Goal: Information Seeking & Learning: Learn about a topic

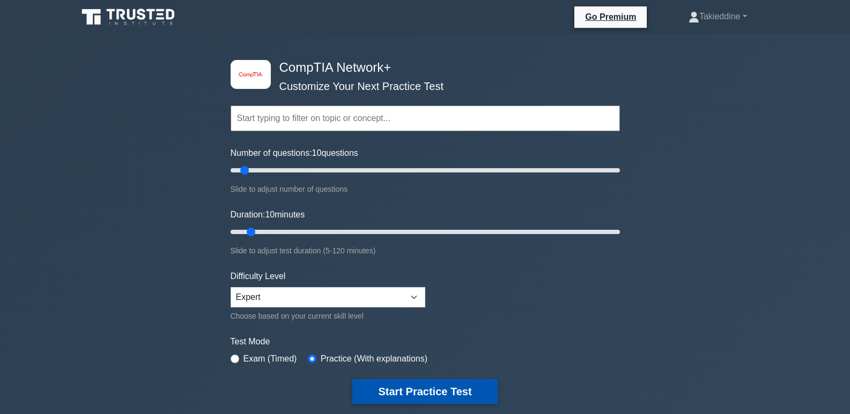
click at [412, 398] on button "Start Practice Test" at bounding box center [424, 392] width 145 height 25
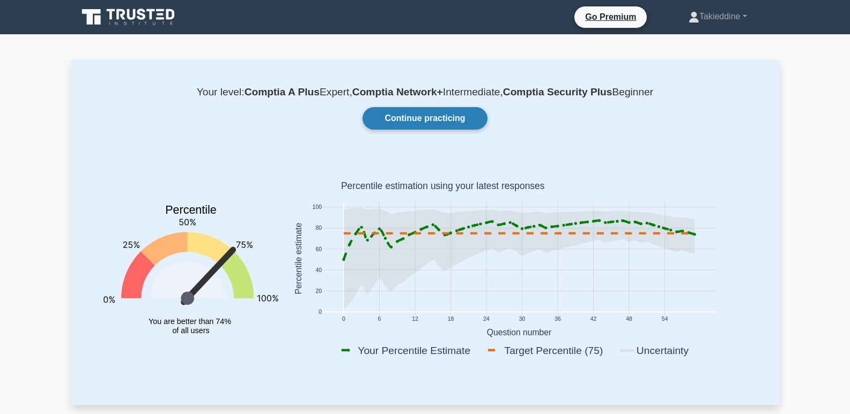
click at [419, 122] on link "Continue practicing" at bounding box center [424, 118] width 124 height 23
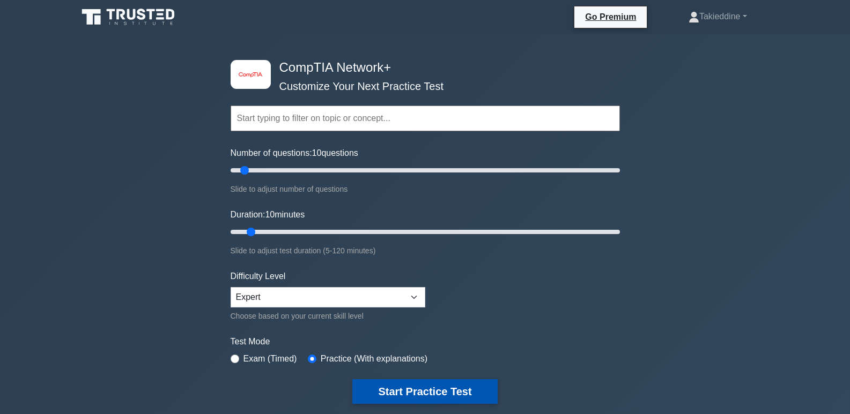
click at [454, 399] on button "Start Practice Test" at bounding box center [424, 392] width 145 height 25
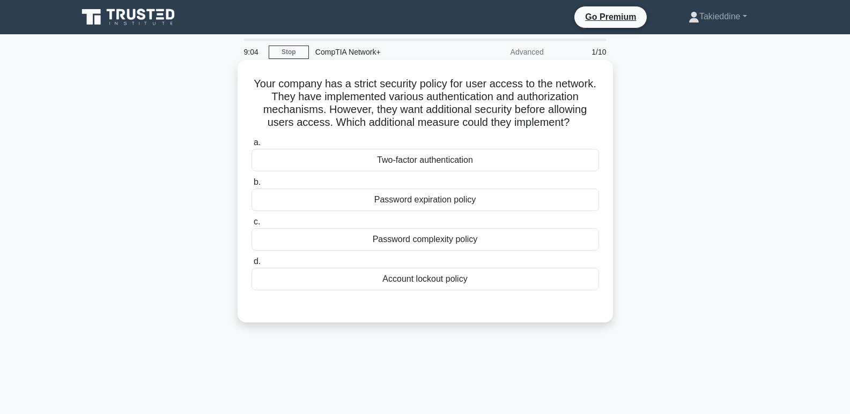
click at [428, 160] on div "Two-factor authentication" at bounding box center [424, 160] width 347 height 23
click at [251, 146] on input "a. Two-factor authentication" at bounding box center [251, 142] width 0 height 7
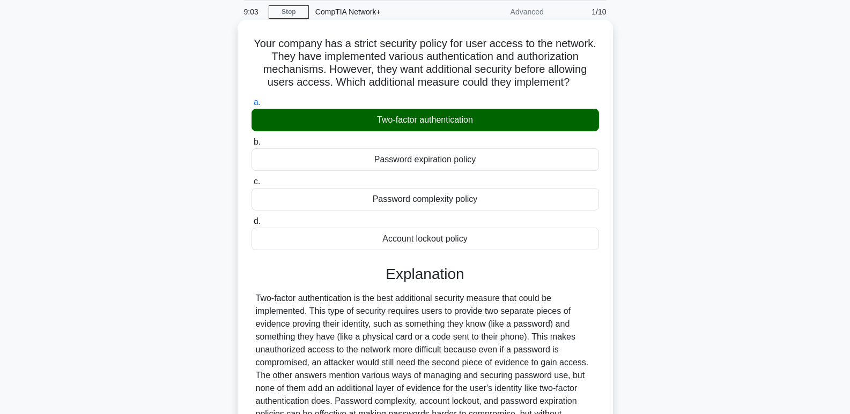
scroll to position [170, 0]
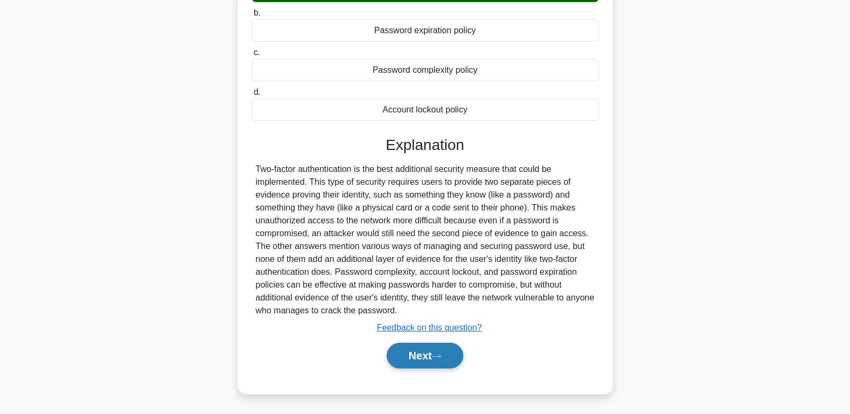
click at [421, 361] on button "Next" at bounding box center [424, 356] width 77 height 26
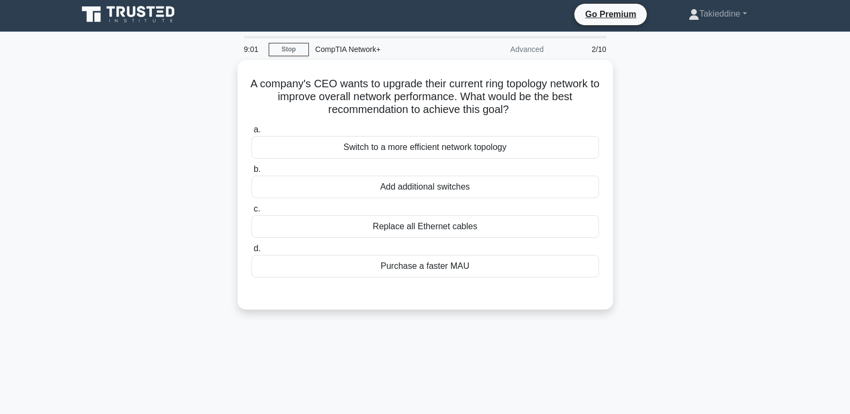
scroll to position [0, 0]
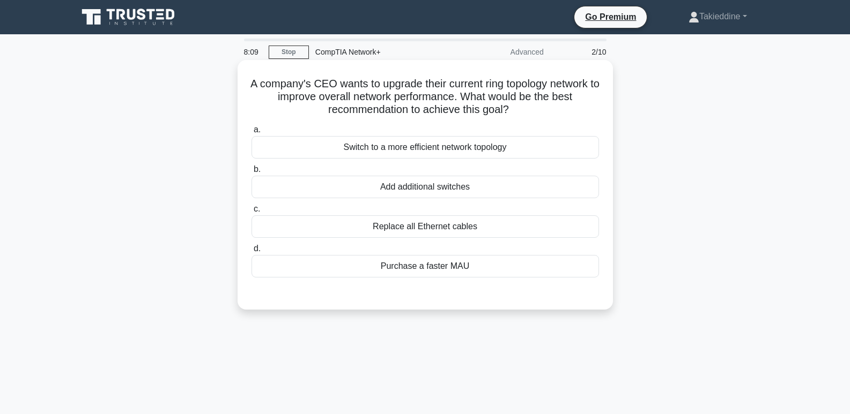
click at [453, 151] on div "Switch to a more efficient network topology" at bounding box center [424, 147] width 347 height 23
click at [251, 133] on input "a. Switch to a more efficient network topology" at bounding box center [251, 130] width 0 height 7
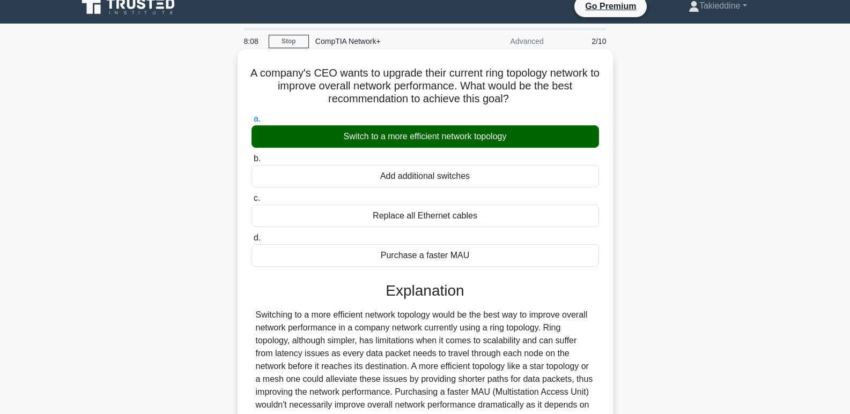
scroll to position [165, 0]
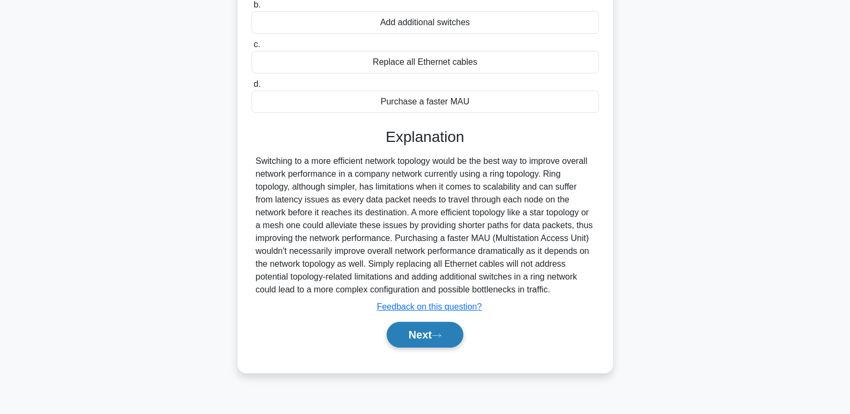
click at [408, 339] on button "Next" at bounding box center [424, 335] width 77 height 26
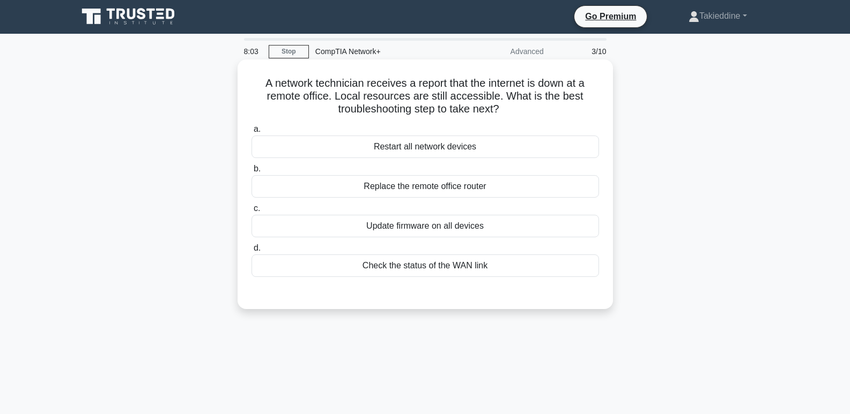
scroll to position [0, 0]
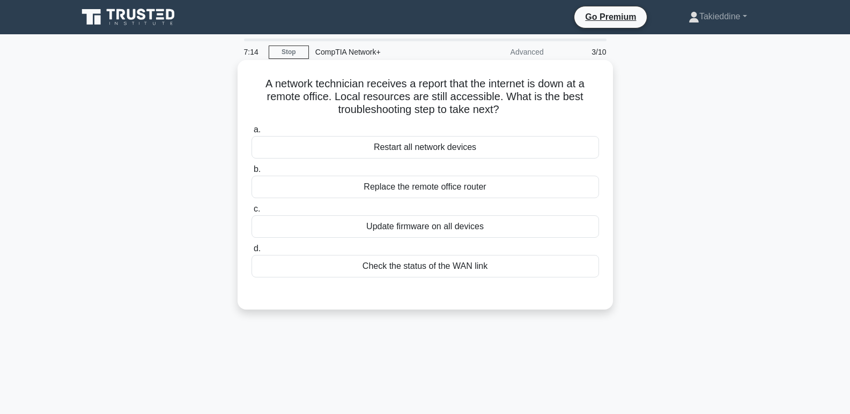
click at [471, 264] on div "Check the status of the WAN link" at bounding box center [424, 266] width 347 height 23
click at [251, 252] on input "d. Check the status of the WAN link" at bounding box center [251, 249] width 0 height 7
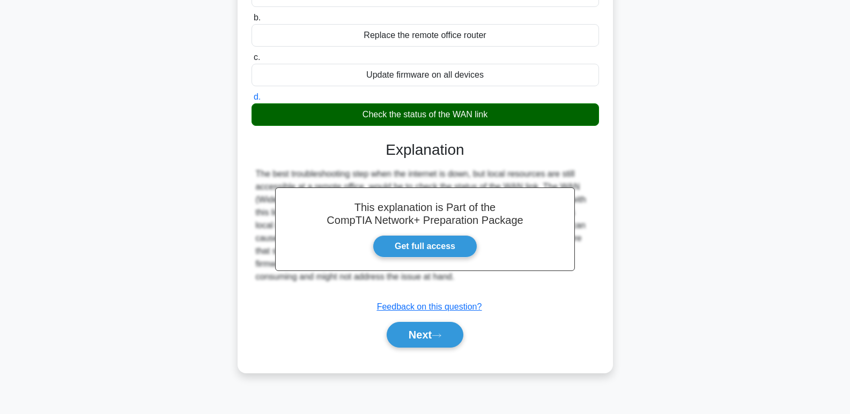
scroll to position [165, 0]
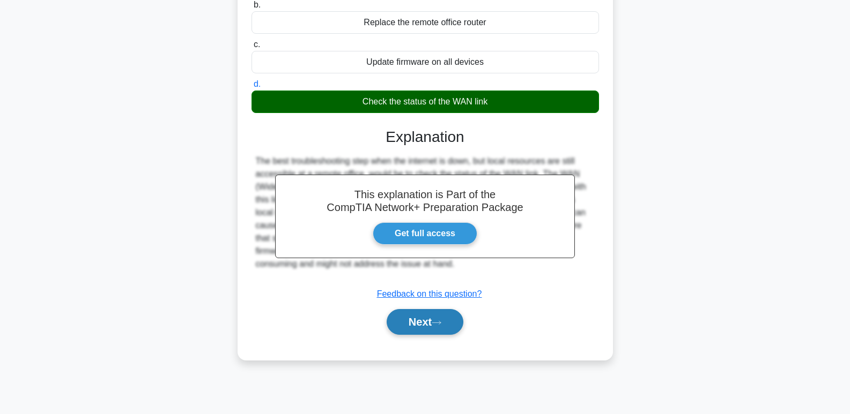
click at [439, 326] on icon at bounding box center [437, 323] width 10 height 6
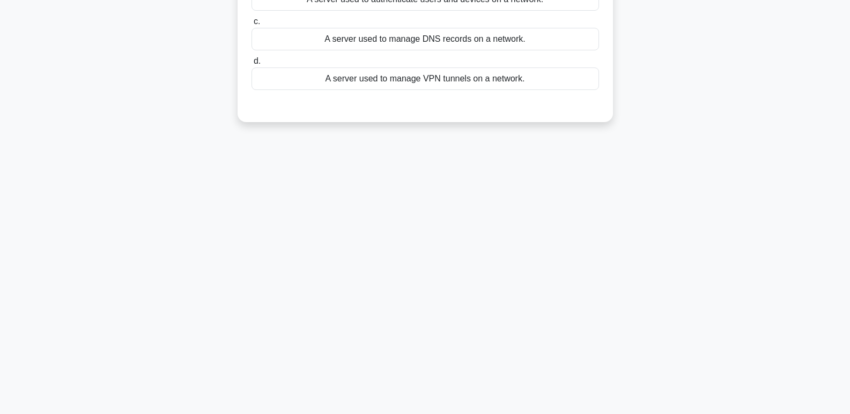
scroll to position [0, 0]
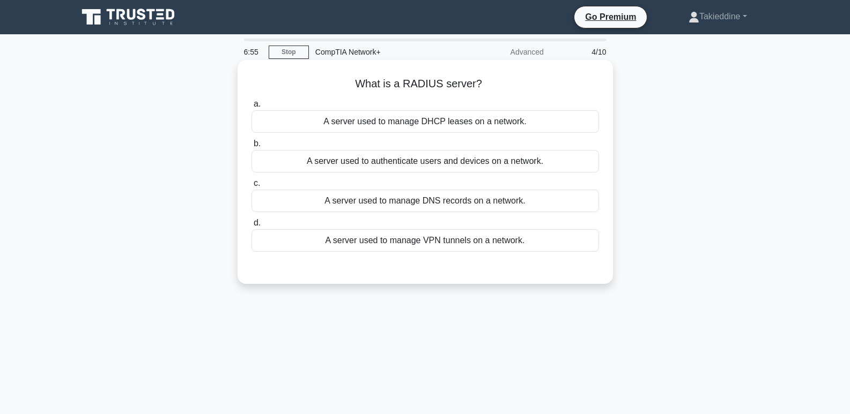
click at [488, 162] on div "A server used to authenticate users and devices on a network." at bounding box center [424, 161] width 347 height 23
click at [251, 147] on input "b. A server used to authenticate users and devices on a network." at bounding box center [251, 143] width 0 height 7
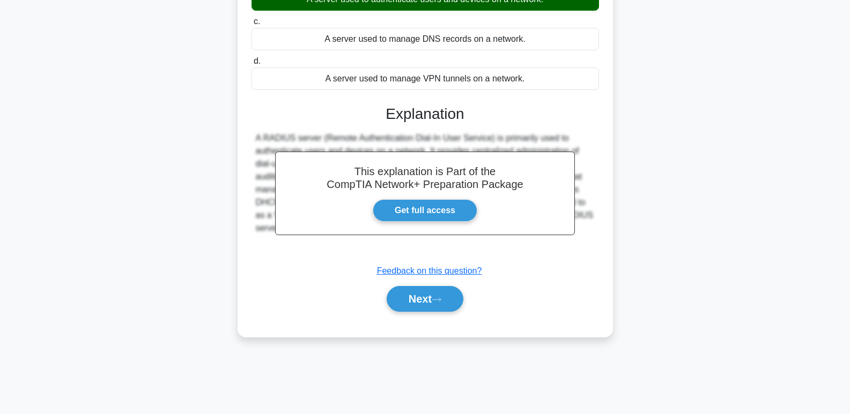
scroll to position [165, 0]
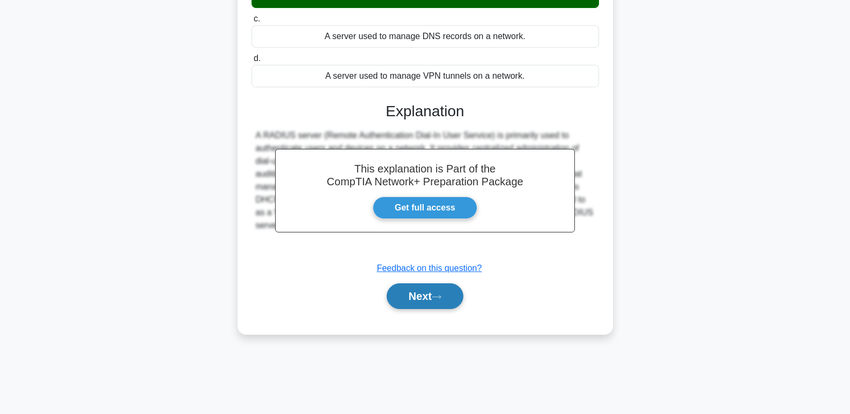
click at [399, 300] on button "Next" at bounding box center [424, 297] width 77 height 26
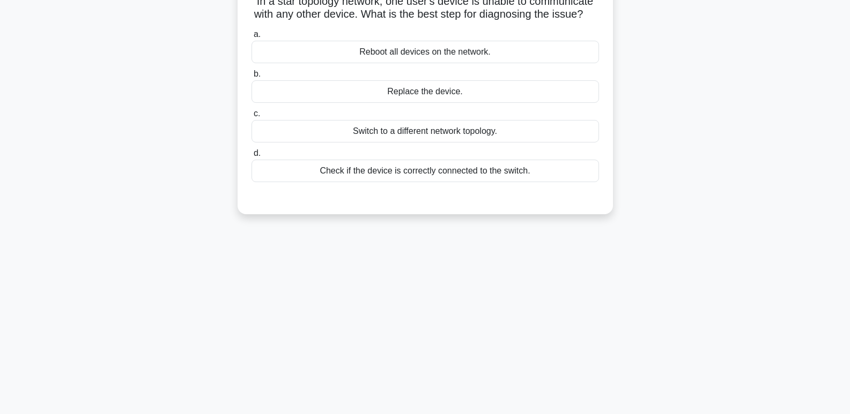
scroll to position [0, 0]
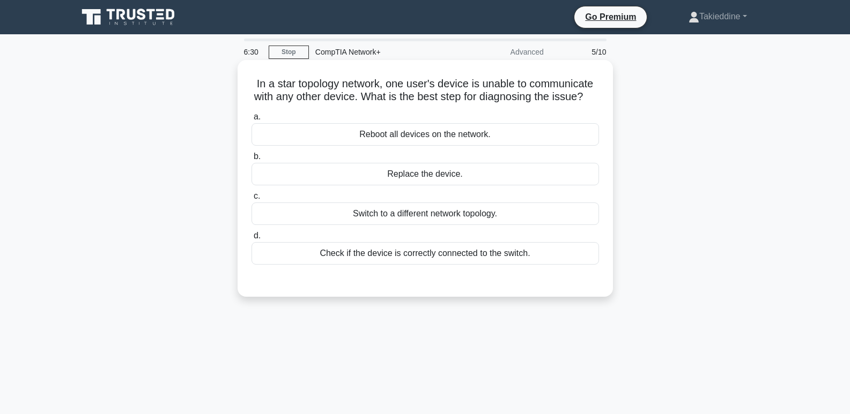
click at [484, 265] on div "Check if the device is correctly connected to the switch." at bounding box center [424, 253] width 347 height 23
click at [251, 240] on input "d. Check if the device is correctly connected to the switch." at bounding box center [251, 236] width 0 height 7
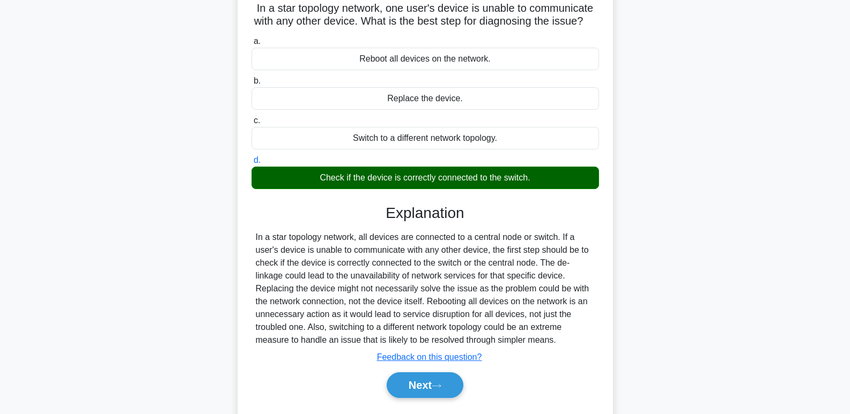
scroll to position [165, 0]
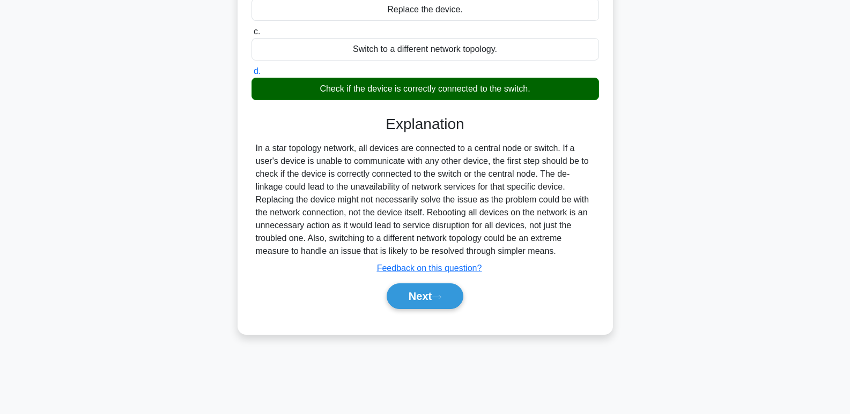
drag, startPoint x: 425, startPoint y: 325, endPoint x: 418, endPoint y: 324, distance: 7.0
click at [425, 314] on div "Next" at bounding box center [424, 296] width 347 height 34
click at [409, 309] on button "Next" at bounding box center [424, 297] width 77 height 26
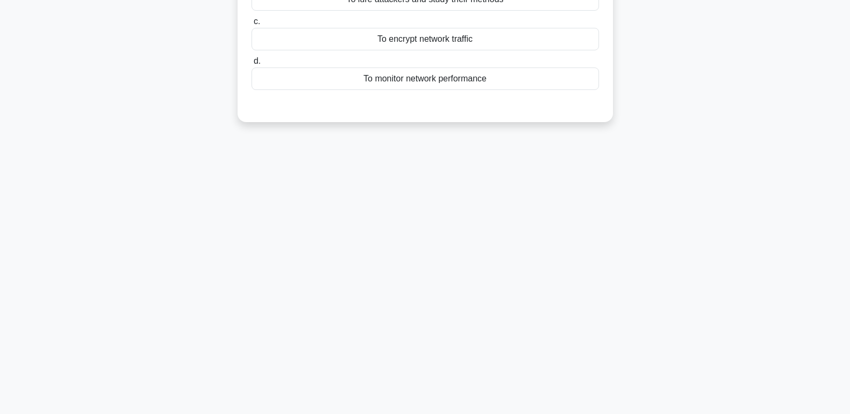
scroll to position [0, 0]
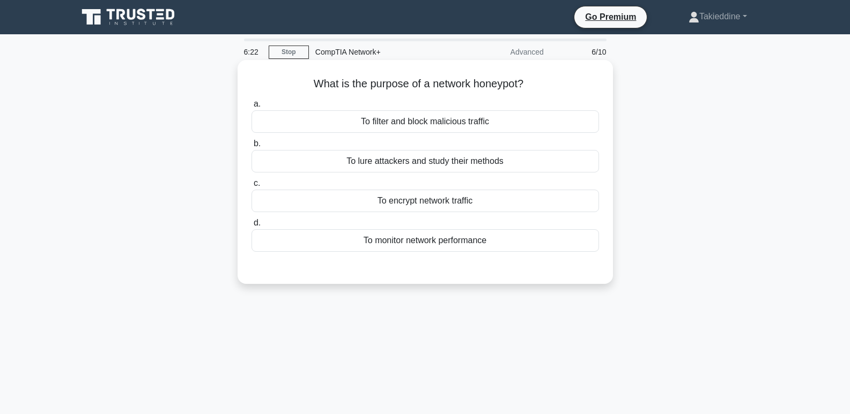
click at [459, 166] on div "To lure attackers and study their methods" at bounding box center [424, 161] width 347 height 23
click at [251, 147] on input "b. To lure attackers and study their methods" at bounding box center [251, 143] width 0 height 7
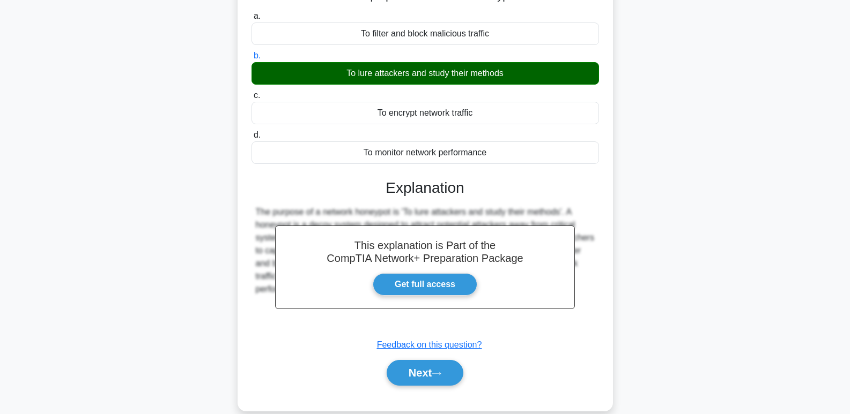
scroll to position [165, 0]
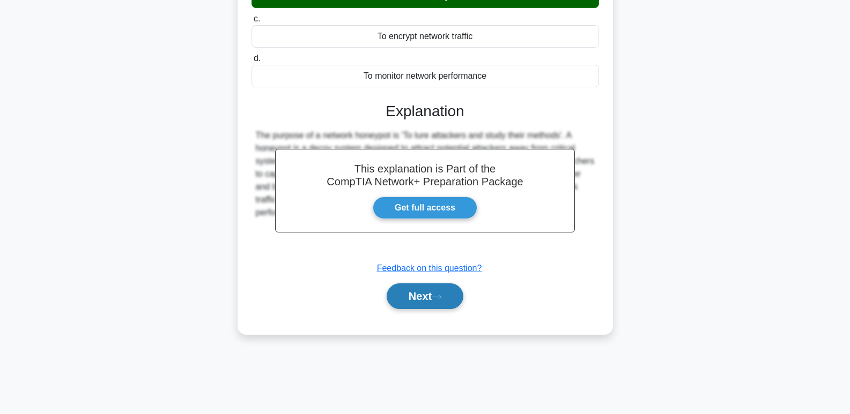
click at [405, 300] on button "Next" at bounding box center [424, 297] width 77 height 26
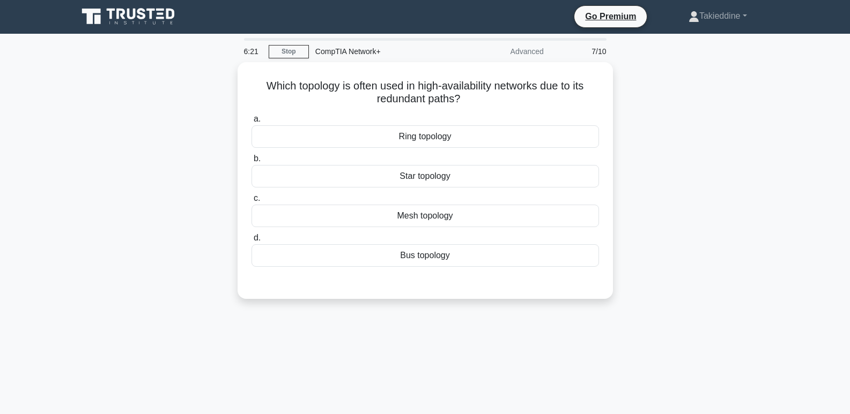
scroll to position [0, 0]
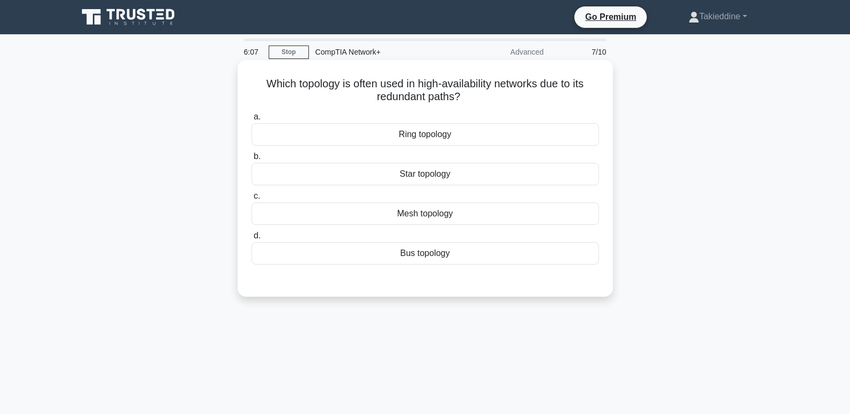
click at [417, 217] on div "Mesh topology" at bounding box center [424, 214] width 347 height 23
click at [251, 200] on input "c. Mesh topology" at bounding box center [251, 196] width 0 height 7
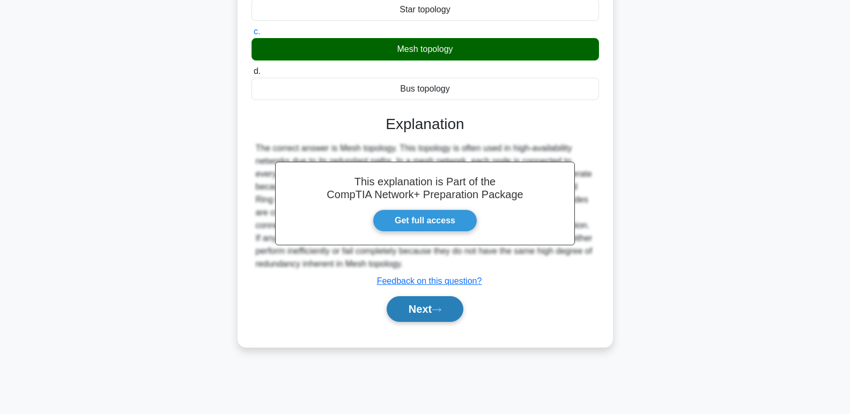
click at [423, 317] on button "Next" at bounding box center [424, 309] width 77 height 26
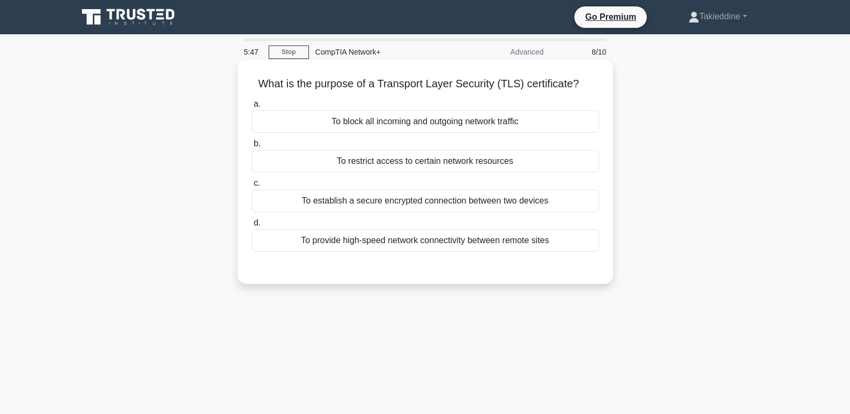
click at [415, 207] on div "To establish a secure encrypted connection between two devices" at bounding box center [424, 201] width 347 height 23
click at [251, 187] on input "c. To establish a secure encrypted connection between two devices" at bounding box center [251, 183] width 0 height 7
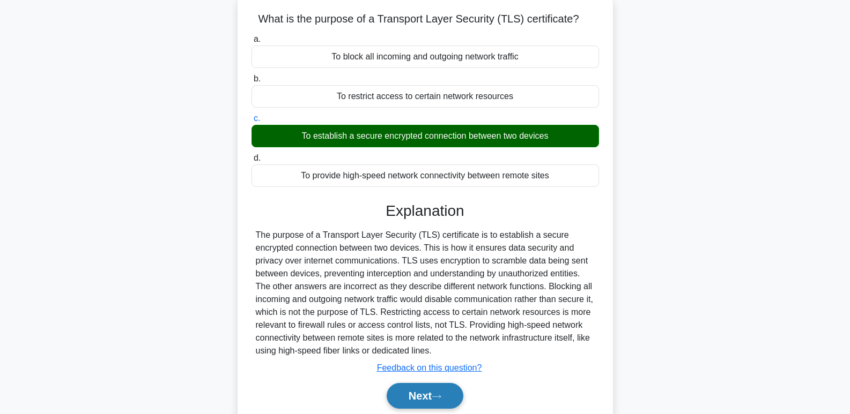
scroll to position [165, 0]
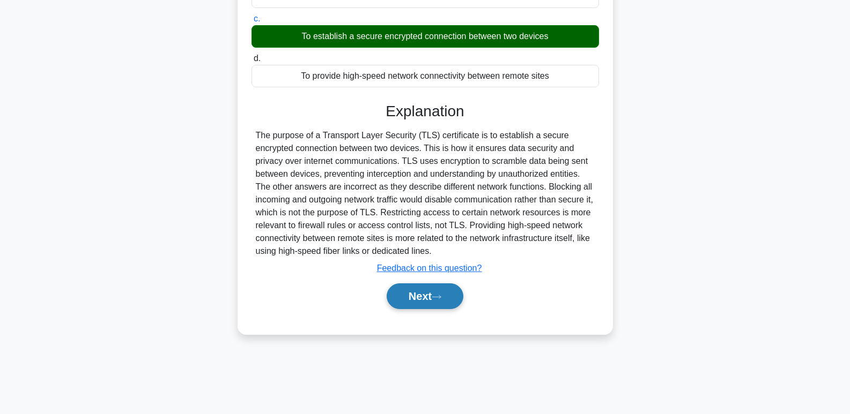
click at [441, 304] on button "Next" at bounding box center [424, 297] width 77 height 26
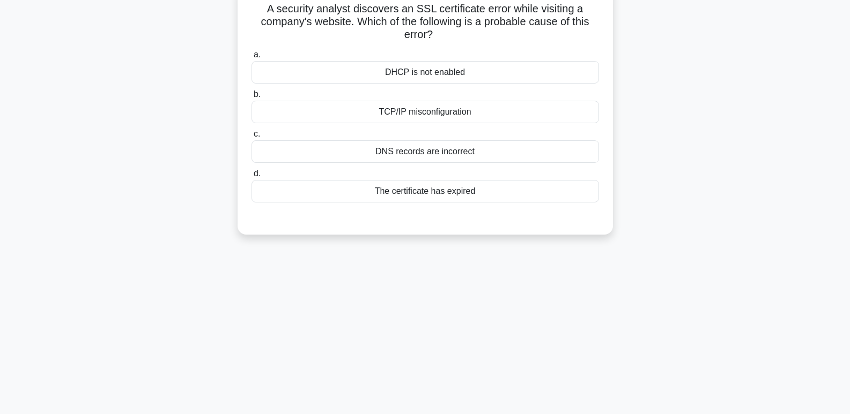
scroll to position [0, 0]
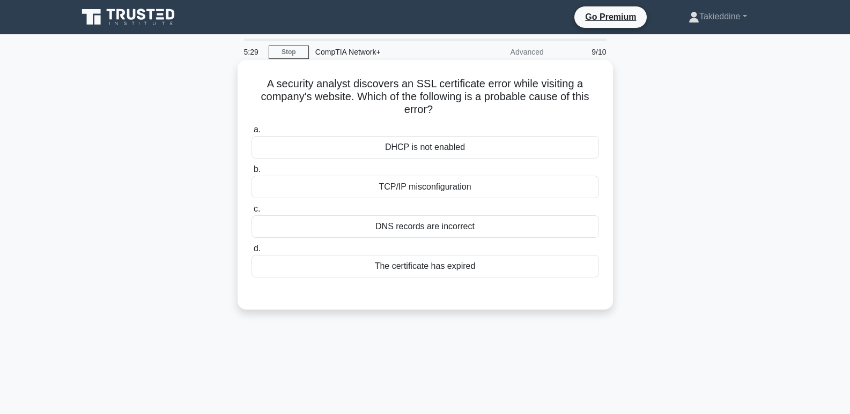
click at [469, 267] on div "The certificate has expired" at bounding box center [424, 266] width 347 height 23
click at [251, 252] on input "d. The certificate has expired" at bounding box center [251, 249] width 0 height 7
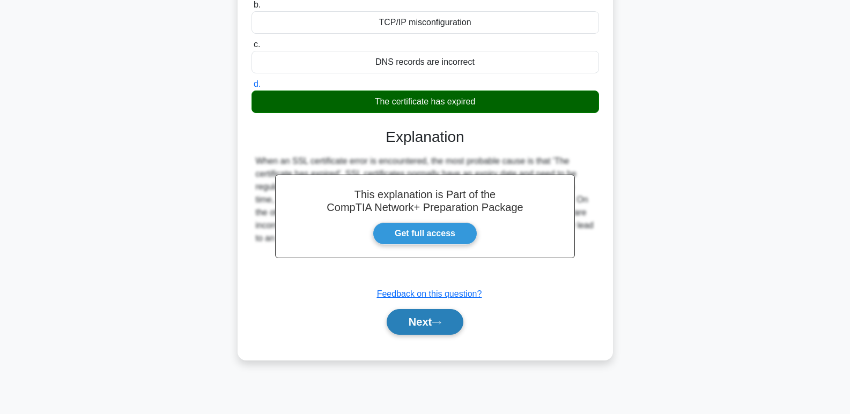
click at [434, 324] on button "Next" at bounding box center [424, 322] width 77 height 26
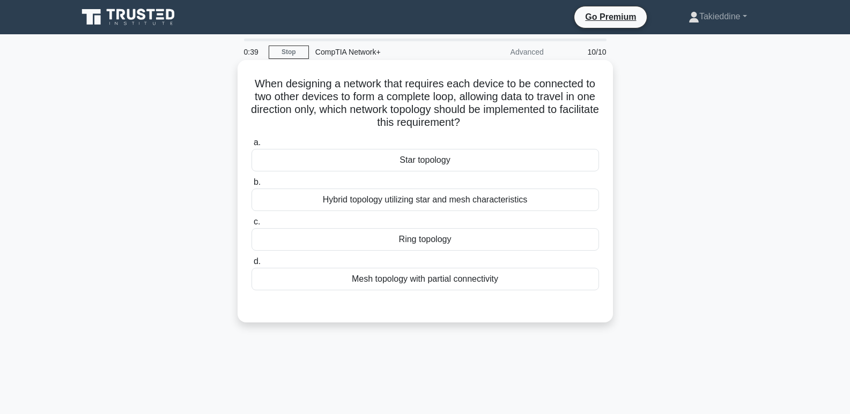
click at [418, 243] on div "Ring topology" at bounding box center [424, 239] width 347 height 23
click at [251, 226] on input "c. Ring topology" at bounding box center [251, 222] width 0 height 7
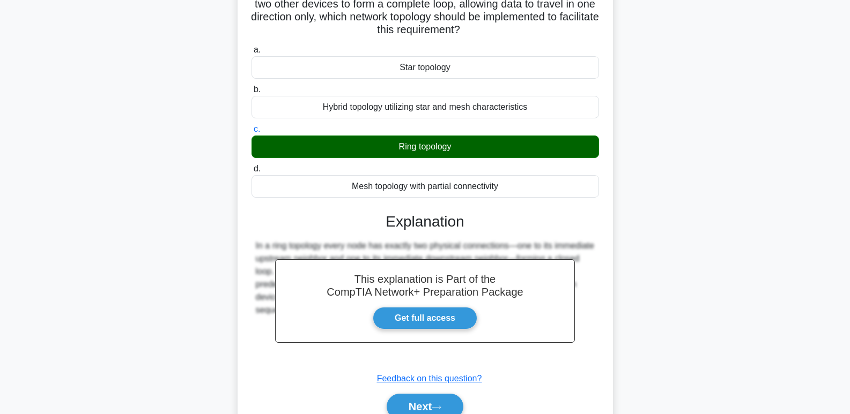
scroll to position [165, 0]
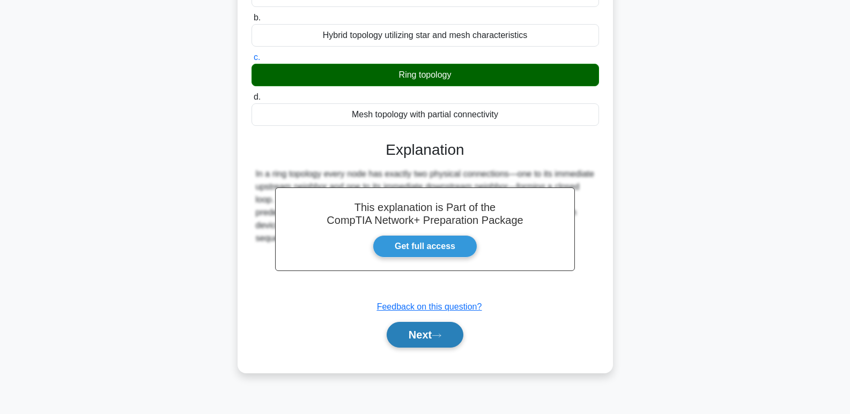
click at [436, 334] on icon at bounding box center [437, 336] width 10 height 6
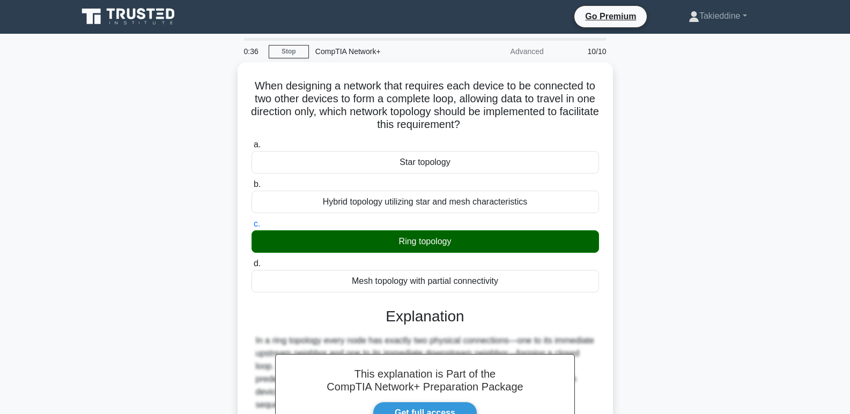
scroll to position [0, 0]
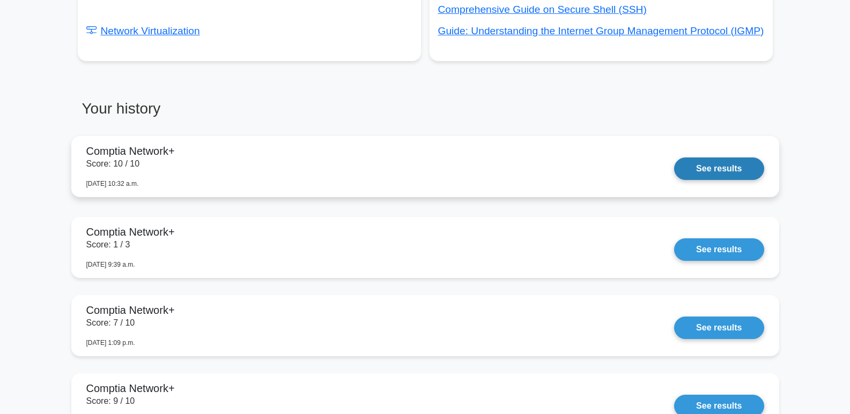
scroll to position [697, 0]
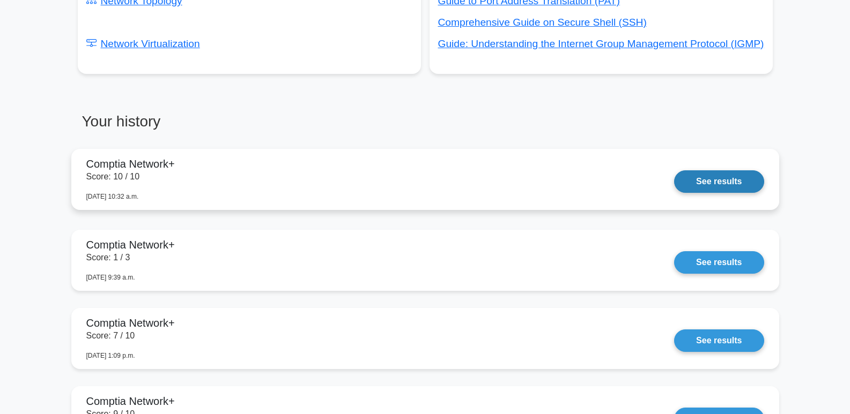
click at [758, 180] on link "See results" at bounding box center [719, 181] width 90 height 23
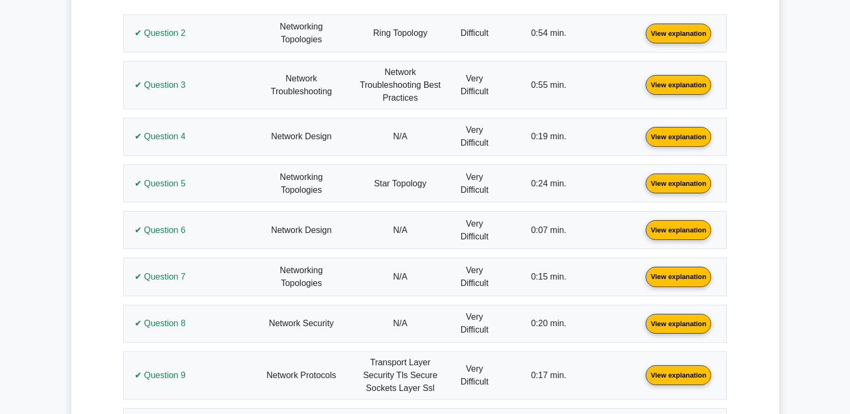
scroll to position [643, 0]
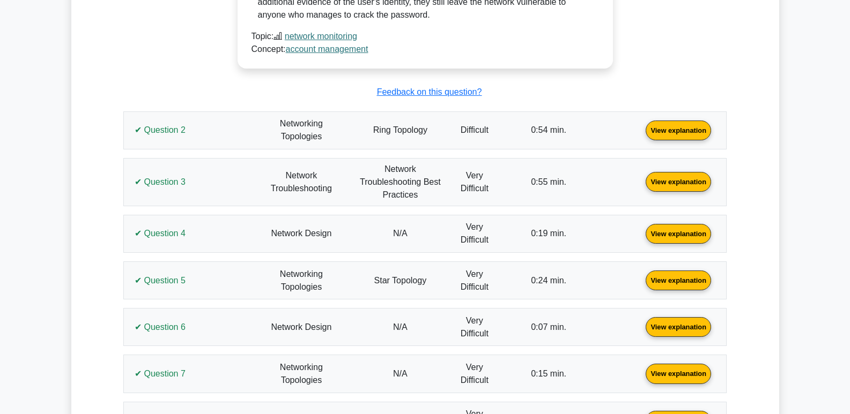
click at [688, 128] on link "View explanation" at bounding box center [678, 129] width 74 height 9
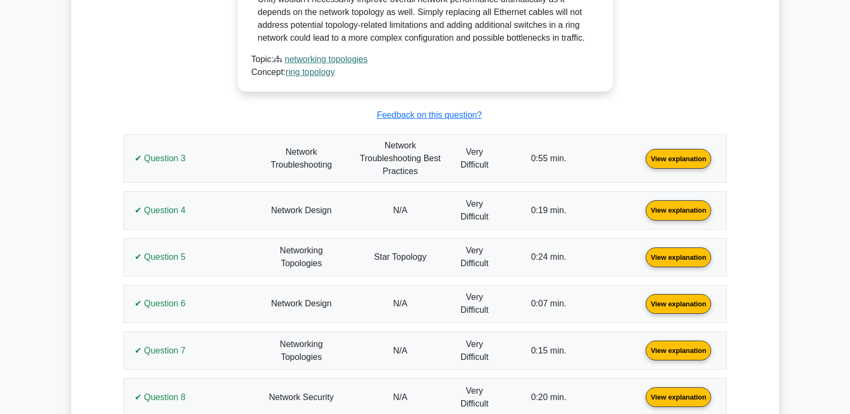
scroll to position [1179, 0]
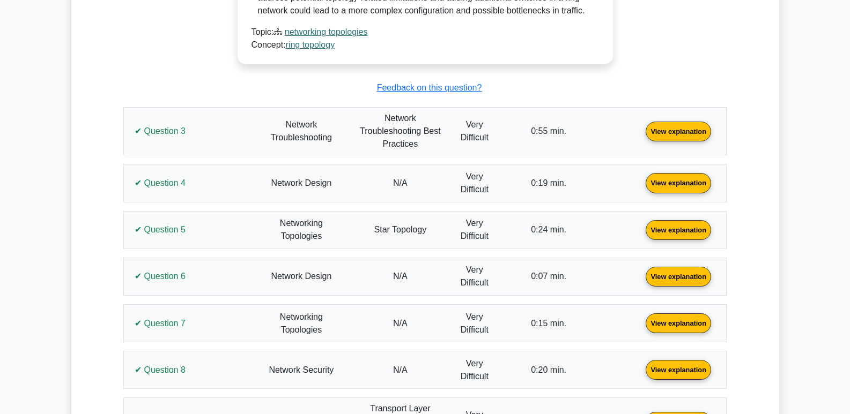
click at [675, 134] on link "View explanation" at bounding box center [678, 131] width 74 height 9
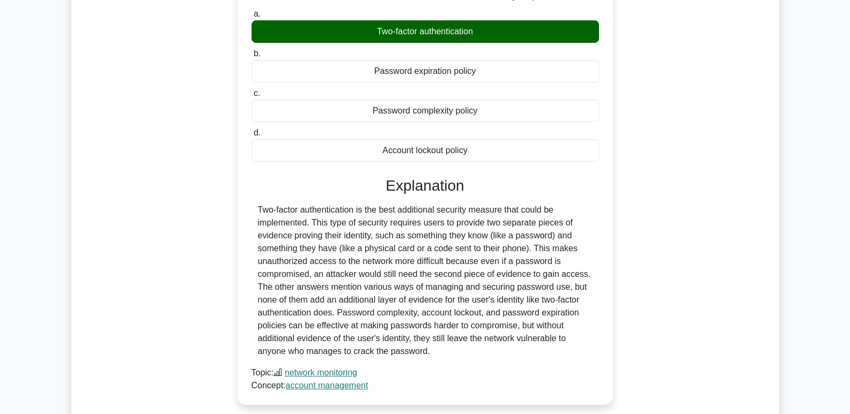
scroll to position [322, 0]
